Goal: Obtain resource: Download file/media

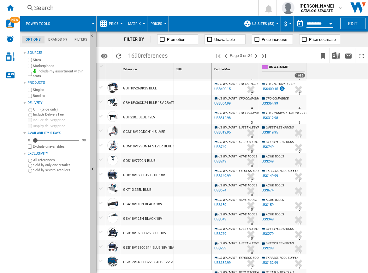
scroll to position [205, 0]
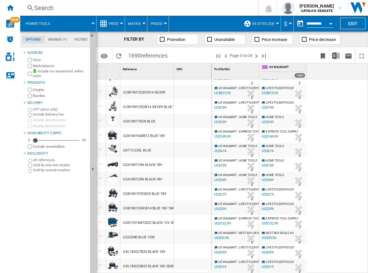
click at [56, 37] on md-tab-item "Brands (*)" at bounding box center [57, 40] width 26 height 8
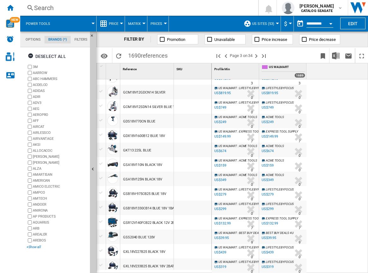
click at [33, 248] on div "+Show all" at bounding box center [56, 247] width 61 height 5
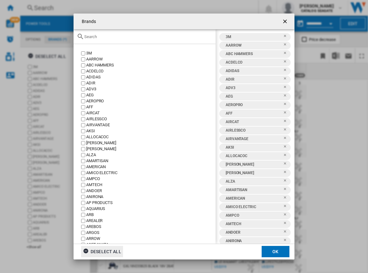
click at [103, 250] on div "Deselect all" at bounding box center [102, 251] width 38 height 11
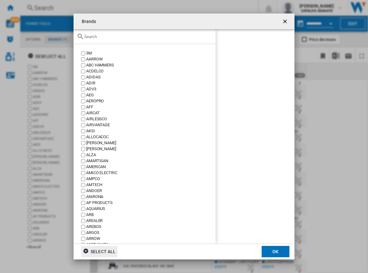
click at [104, 45] on div "3M [GEOGRAPHIC_DATA] ABC HAMMERS ACDELCO ADIDAS ADIR ADV3 AEG AEROPRO AFF AIRCA…" at bounding box center [144, 144] width 142 height 200
click at [104, 39] on div at bounding box center [144, 36] width 142 height 15
click at [97, 38] on input "text" at bounding box center [148, 36] width 128 height 5
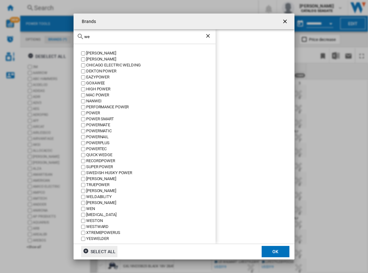
type input "wen"
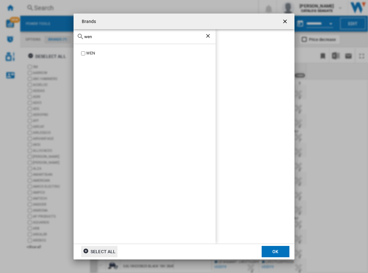
click at [284, 23] on ng-md-icon "getI18NText('BUTTONS.CLOSE_DIALOG')" at bounding box center [286, 22] width 8 height 8
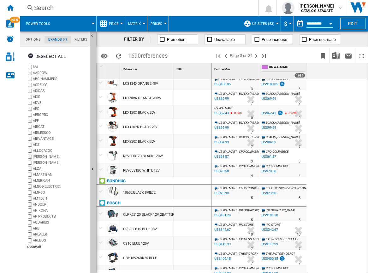
scroll to position [16, 0]
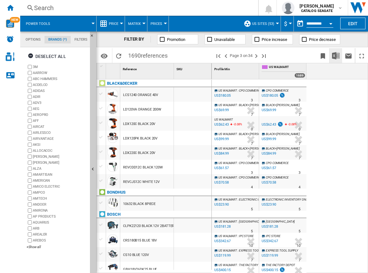
click at [336, 52] on img "Download in Excel" at bounding box center [336, 56] width 8 height 8
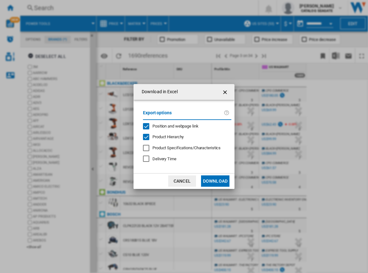
click at [216, 185] on button "Download" at bounding box center [215, 181] width 28 height 11
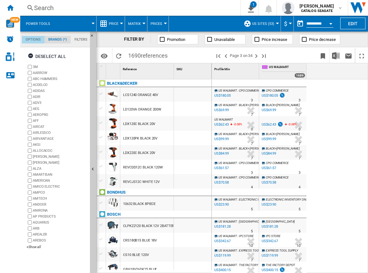
click at [37, 39] on md-tab-item "Options" at bounding box center [33, 40] width 23 height 8
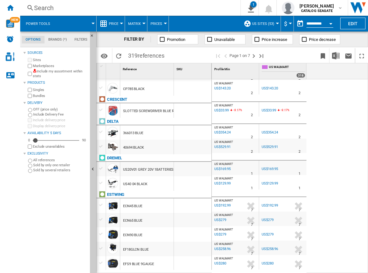
scroll to position [364, 0]
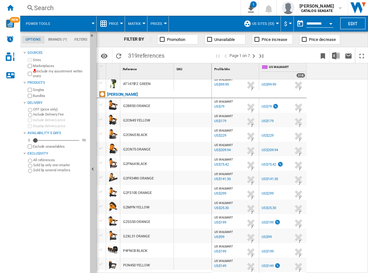
click at [57, 37] on md-tab-item "Brands (*)" at bounding box center [57, 40] width 26 height 8
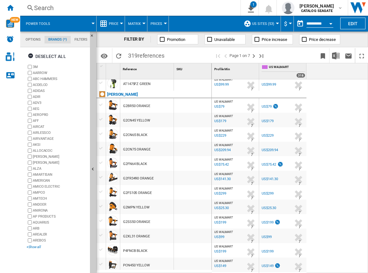
click at [33, 247] on div "+Show all" at bounding box center [56, 247] width 61 height 5
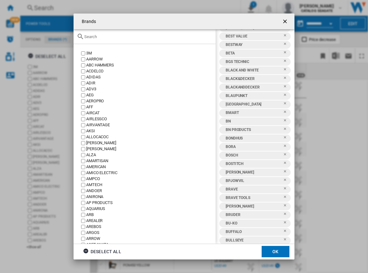
click at [285, 18] on ng-md-icon "getI18NText('BUTTONS.CLOSE_DIALOG')" at bounding box center [286, 22] width 8 height 8
